Goal: Information Seeking & Learning: Learn about a topic

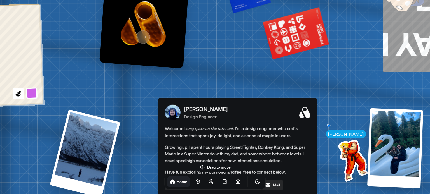
drag, startPoint x: 118, startPoint y: 100, endPoint x: 142, endPoint y: 34, distance: 70.2
click at [142, 34] on img at bounding box center [144, 24] width 90 height 90
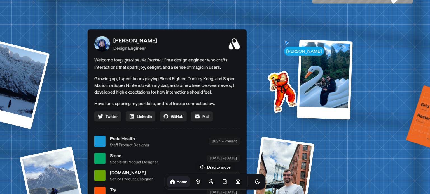
drag, startPoint x: 307, startPoint y: 135, endPoint x: 210, endPoint y: 34, distance: 139.3
click at [210, 56] on span "Welcome to my space on the internet. I'm a design engineer who crafts interacti…" at bounding box center [166, 63] width 145 height 15
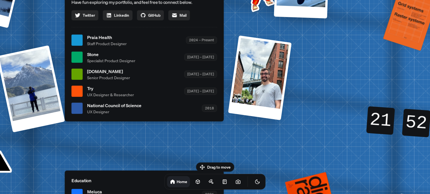
drag, startPoint x: 312, startPoint y: 128, endPoint x: 315, endPoint y: 72, distance: 56.3
click at [315, 72] on div "[PERSON_NAME] [PERSON_NAME] Design Engineer Welcome to my space on the internet…" at bounding box center [145, 40] width 837 height 733
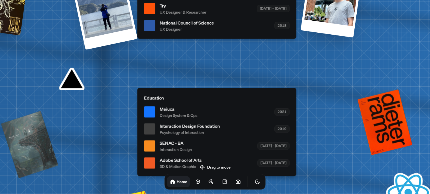
drag, startPoint x: 226, startPoint y: 130, endPoint x: 299, endPoint y: 47, distance: 110.0
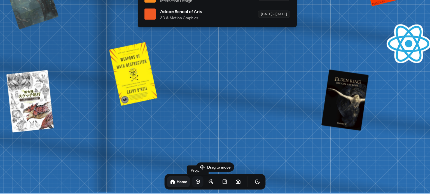
click at [196, 182] on icon at bounding box center [198, 182] width 4 height 4
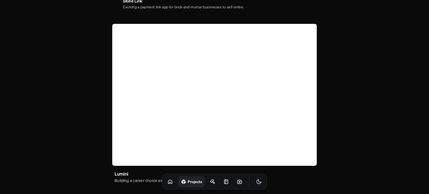
scroll to position [382, 0]
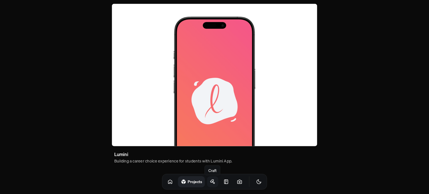
click at [210, 183] on icon at bounding box center [211, 181] width 3 height 3
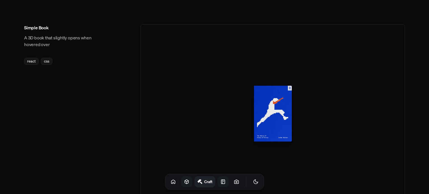
scroll to position [420, 0]
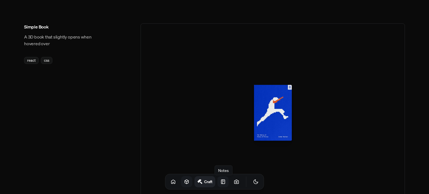
click at [220, 183] on icon at bounding box center [223, 182] width 6 height 6
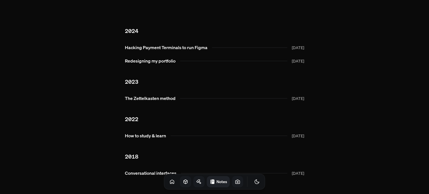
click at [235, 183] on icon at bounding box center [238, 182] width 6 height 6
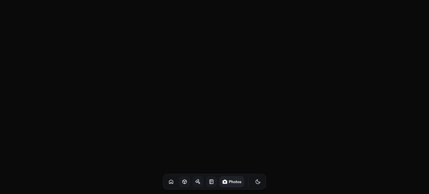
scroll to position [951, 0]
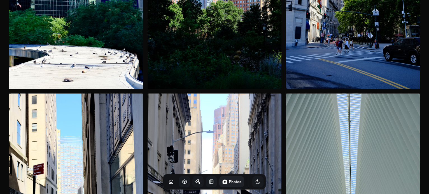
click at [255, 183] on icon "Toggle Theme" at bounding box center [258, 182] width 6 height 6
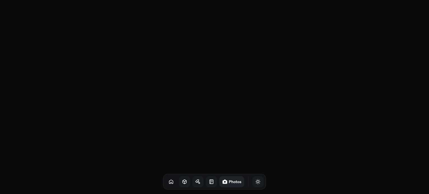
scroll to position [0, 0]
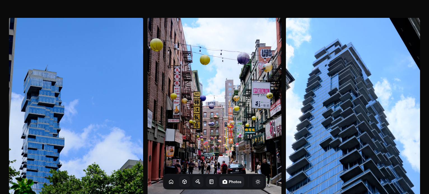
click at [195, 179] on icon at bounding box center [198, 182] width 6 height 6
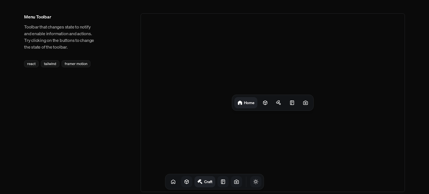
click at [253, 183] on icon "Toggle Theme" at bounding box center [256, 182] width 6 height 6
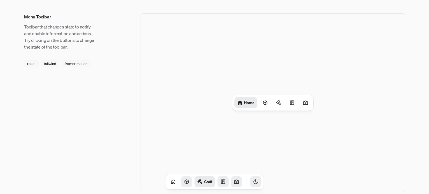
click at [253, 183] on icon "Toggle Theme" at bounding box center [256, 182] width 6 height 6
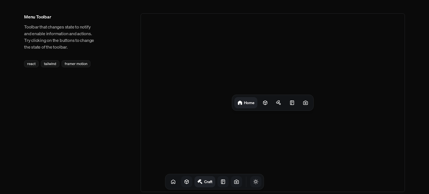
click at [252, 184] on button "Toggle Theme" at bounding box center [255, 181] width 11 height 11
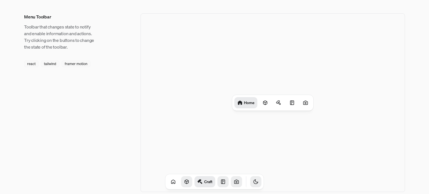
click at [253, 183] on icon "Toggle Theme" at bounding box center [256, 182] width 6 height 6
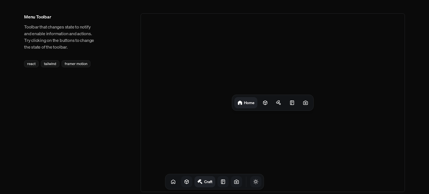
click at [185, 184] on icon at bounding box center [187, 182] width 4 height 4
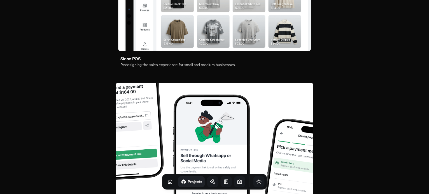
scroll to position [140, 0]
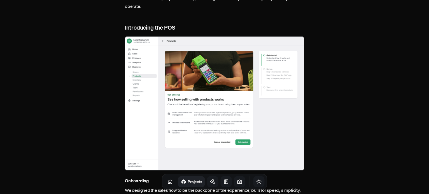
scroll to position [448, 0]
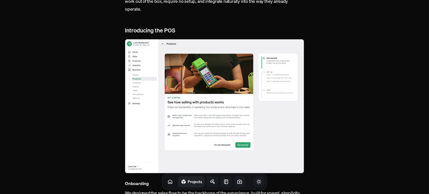
scroll to position [140, 0]
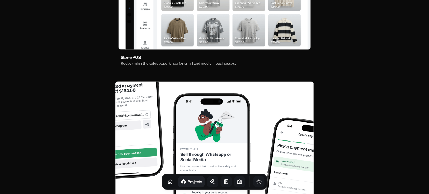
click at [195, 117] on img at bounding box center [214, 151] width 198 height 138
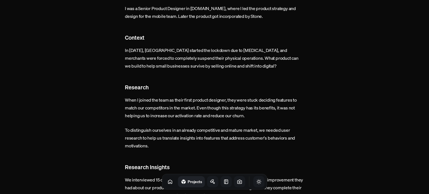
scroll to position [280, 0]
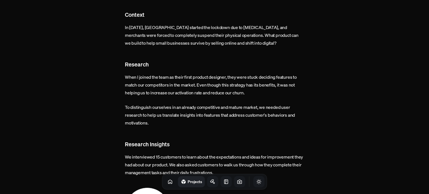
drag, startPoint x: 248, startPoint y: 85, endPoint x: 120, endPoint y: 69, distance: 128.9
click at [164, 103] on p "To distinguish ourselves in an already competitive and mature market, we needed…" at bounding box center [214, 114] width 179 height 23
drag, startPoint x: 169, startPoint y: 116, endPoint x: 111, endPoint y: 68, distance: 75.5
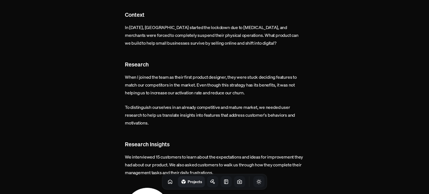
copy article "When I joined the team as their first product designer, they were stuck decidin…"
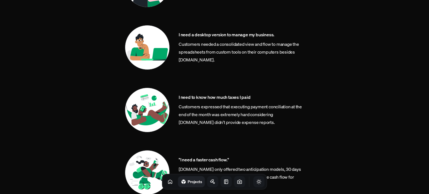
scroll to position [503, 0]
